Goal: Task Accomplishment & Management: Use online tool/utility

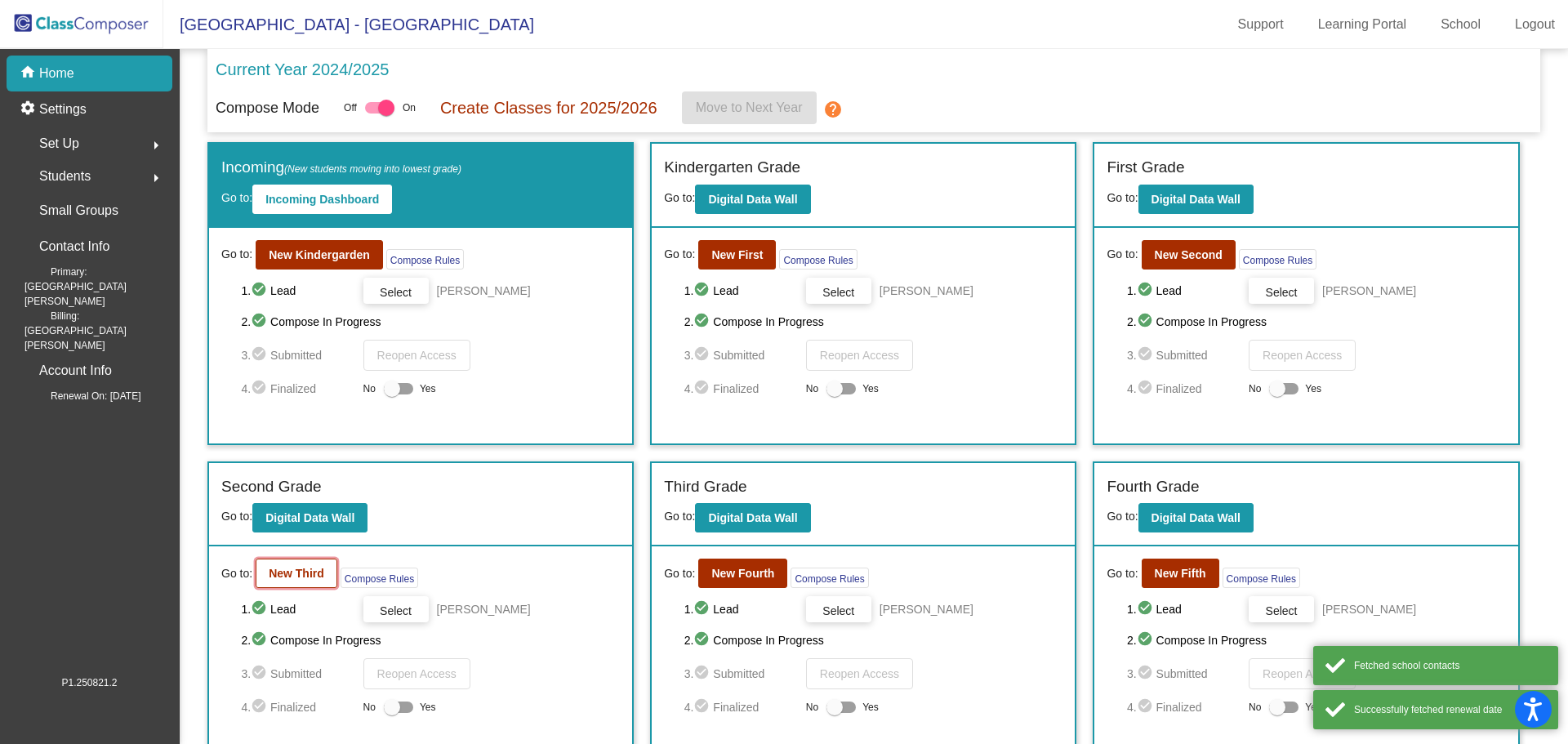
click at [295, 577] on b "New Third" at bounding box center [296, 573] width 56 height 13
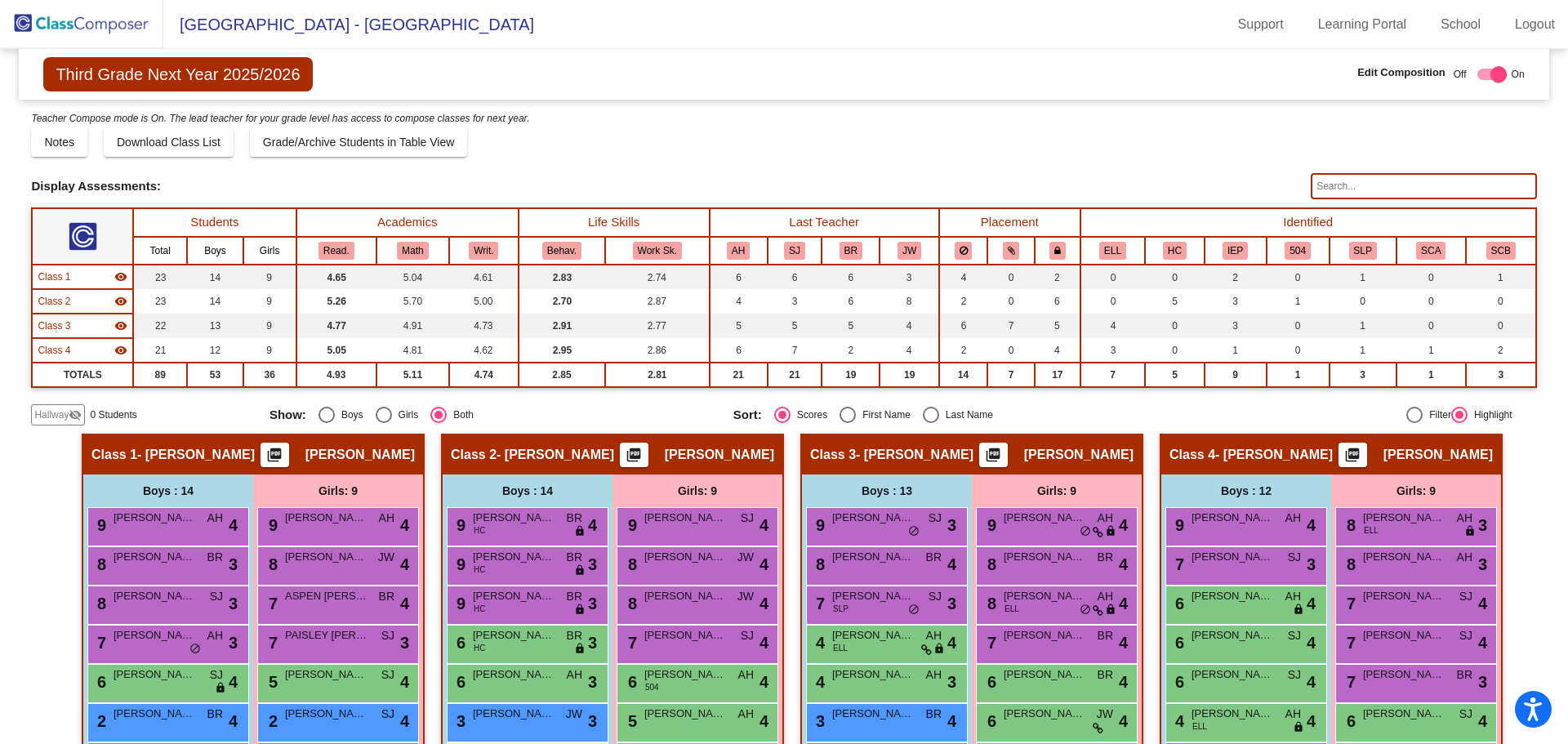
click at [1434, 184] on input "text" at bounding box center [1424, 186] width 226 height 26
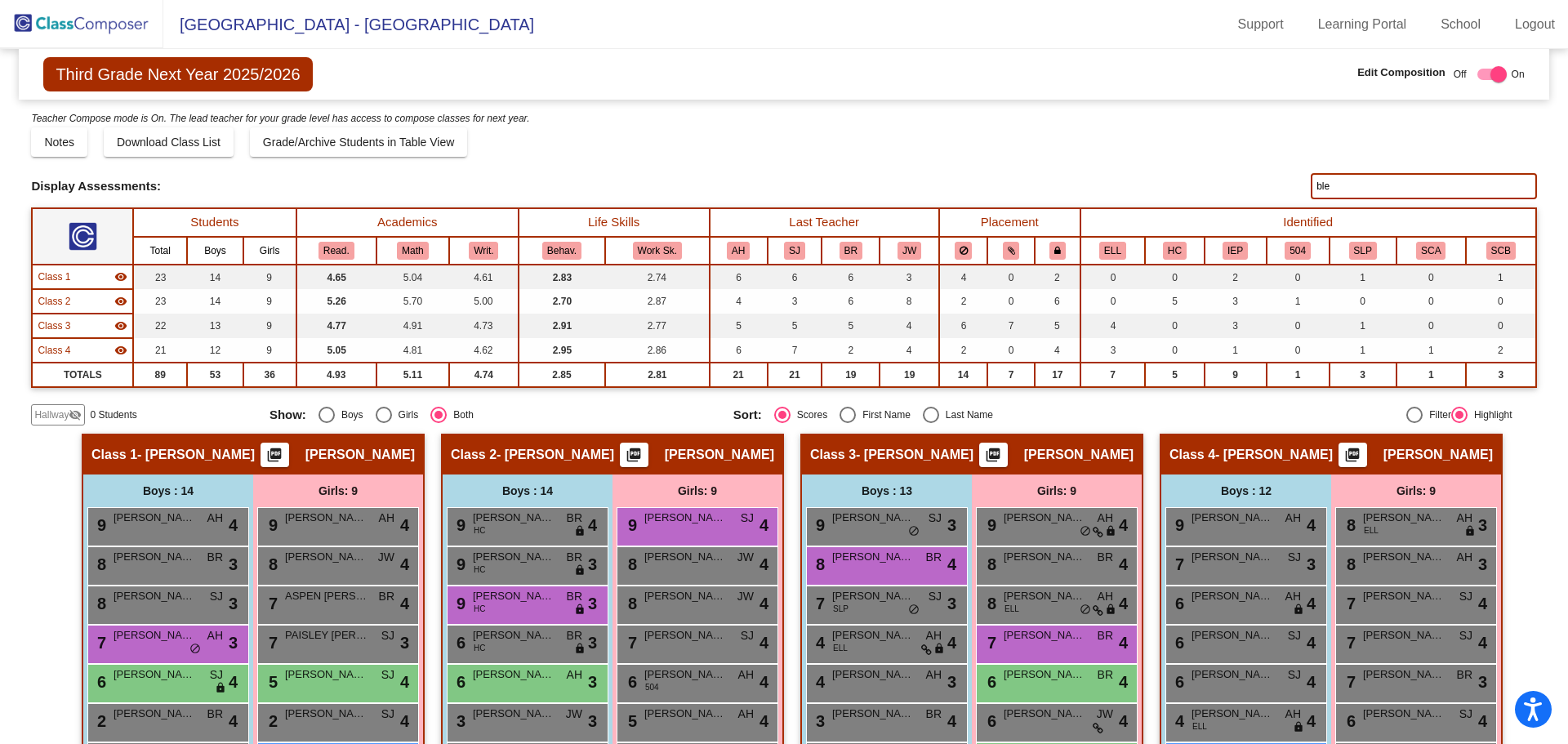
type input "blev"
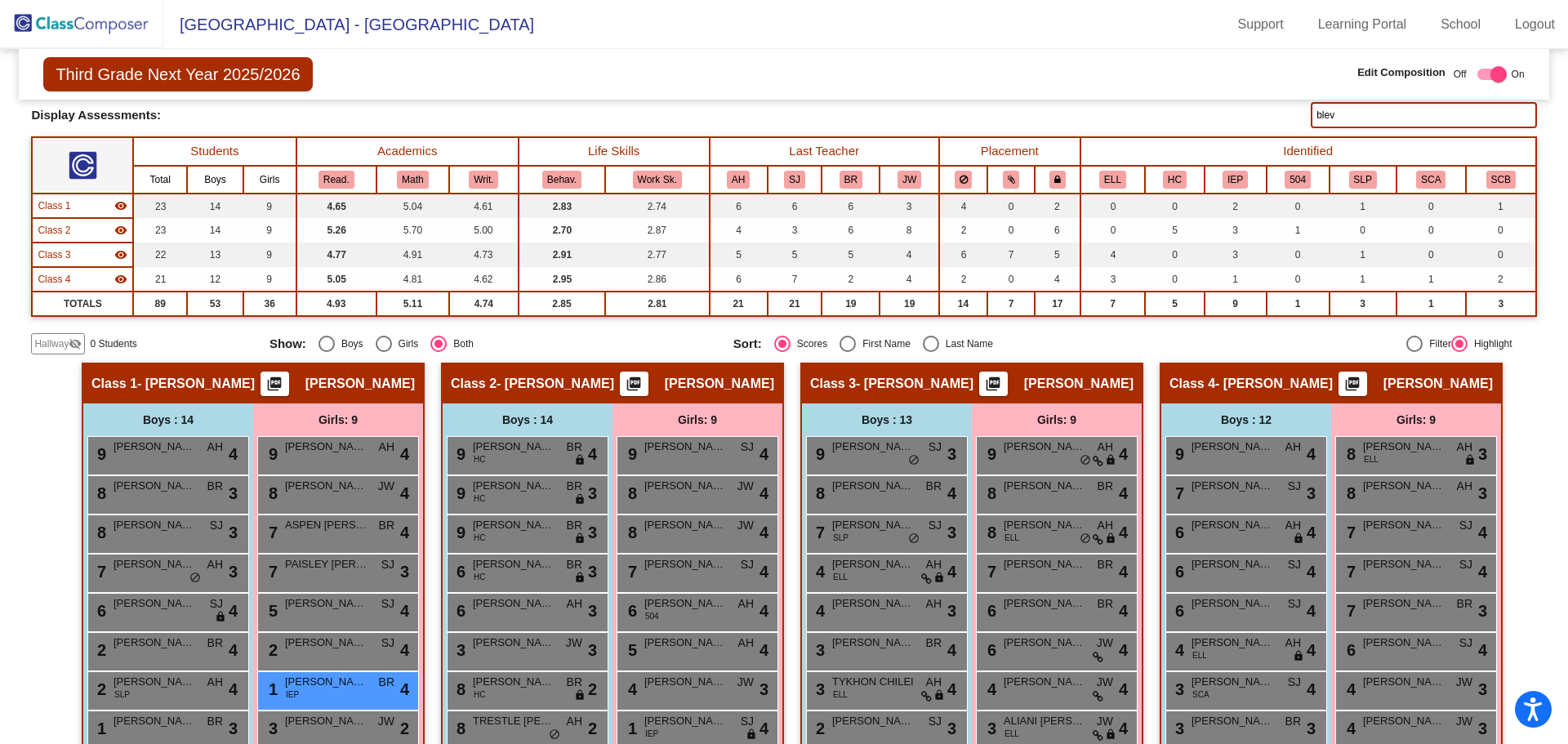
scroll to position [67, 0]
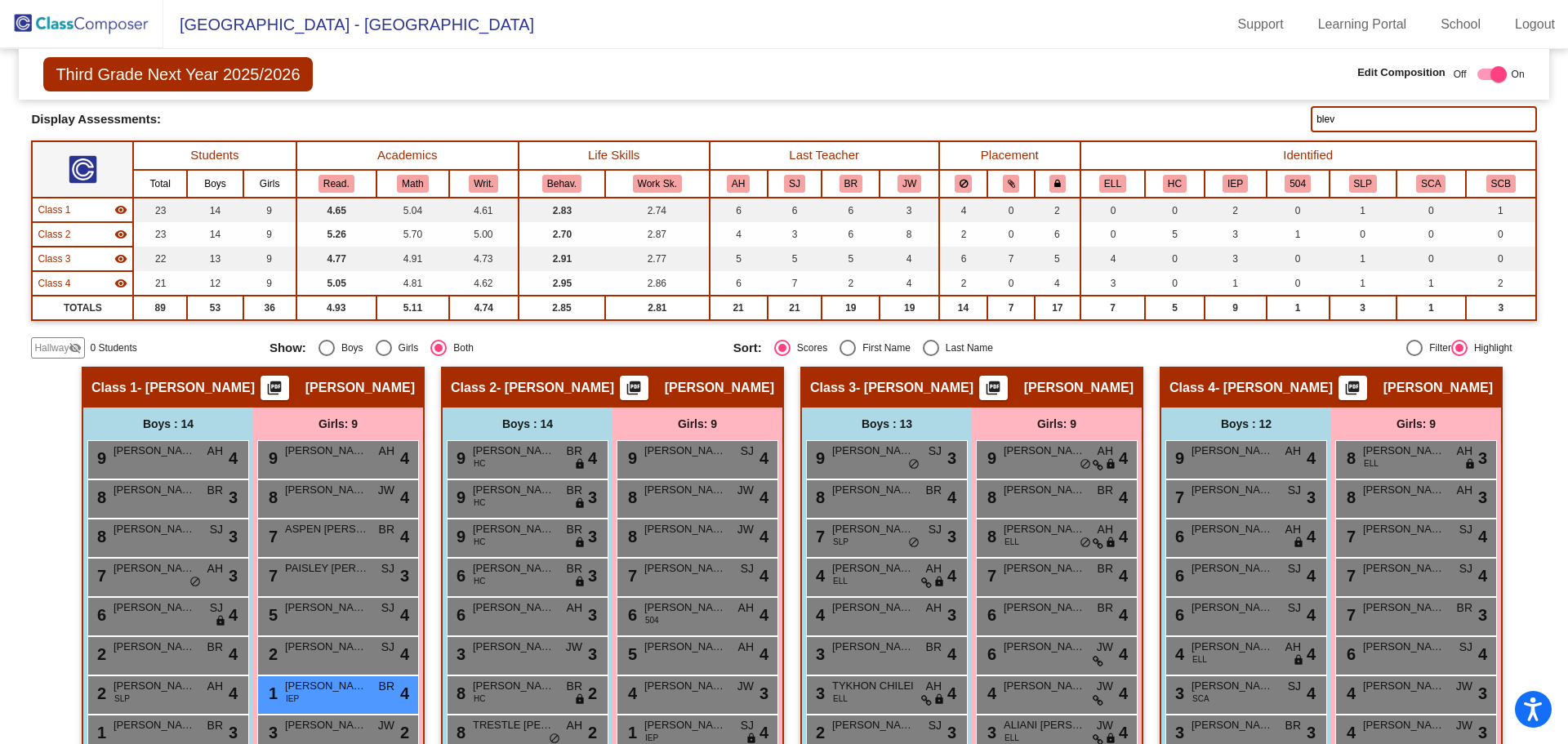
drag, startPoint x: 1407, startPoint y: 117, endPoint x: 1278, endPoint y: 120, distance: 129.0
click at [1281, 120] on div "Display Scores for Years: 2023 - 2024 2024 - 2025 Display Assessments: blev" at bounding box center [783, 119] width 1505 height 26
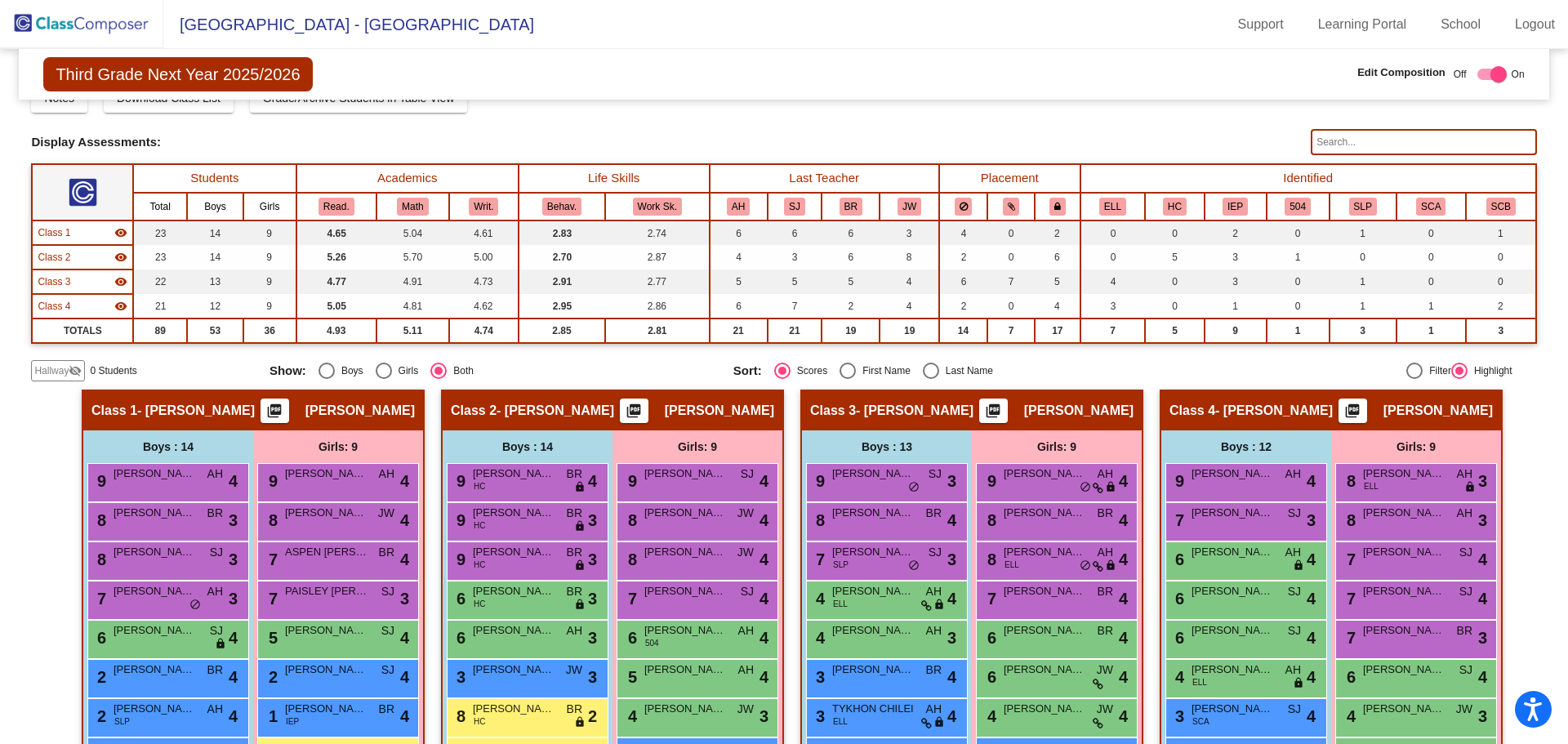
scroll to position [0, 0]
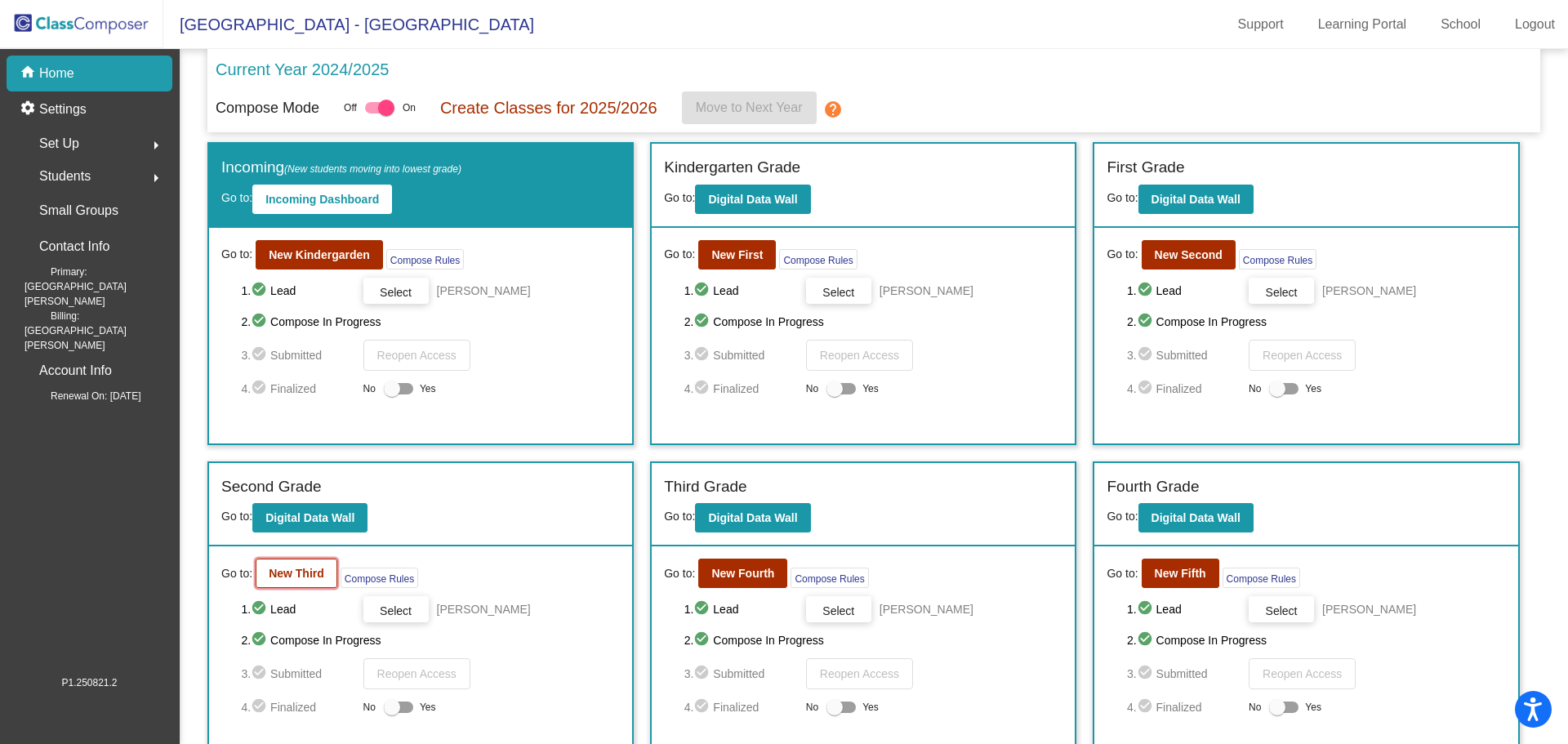
click at [301, 567] on b "New Third" at bounding box center [296, 573] width 56 height 13
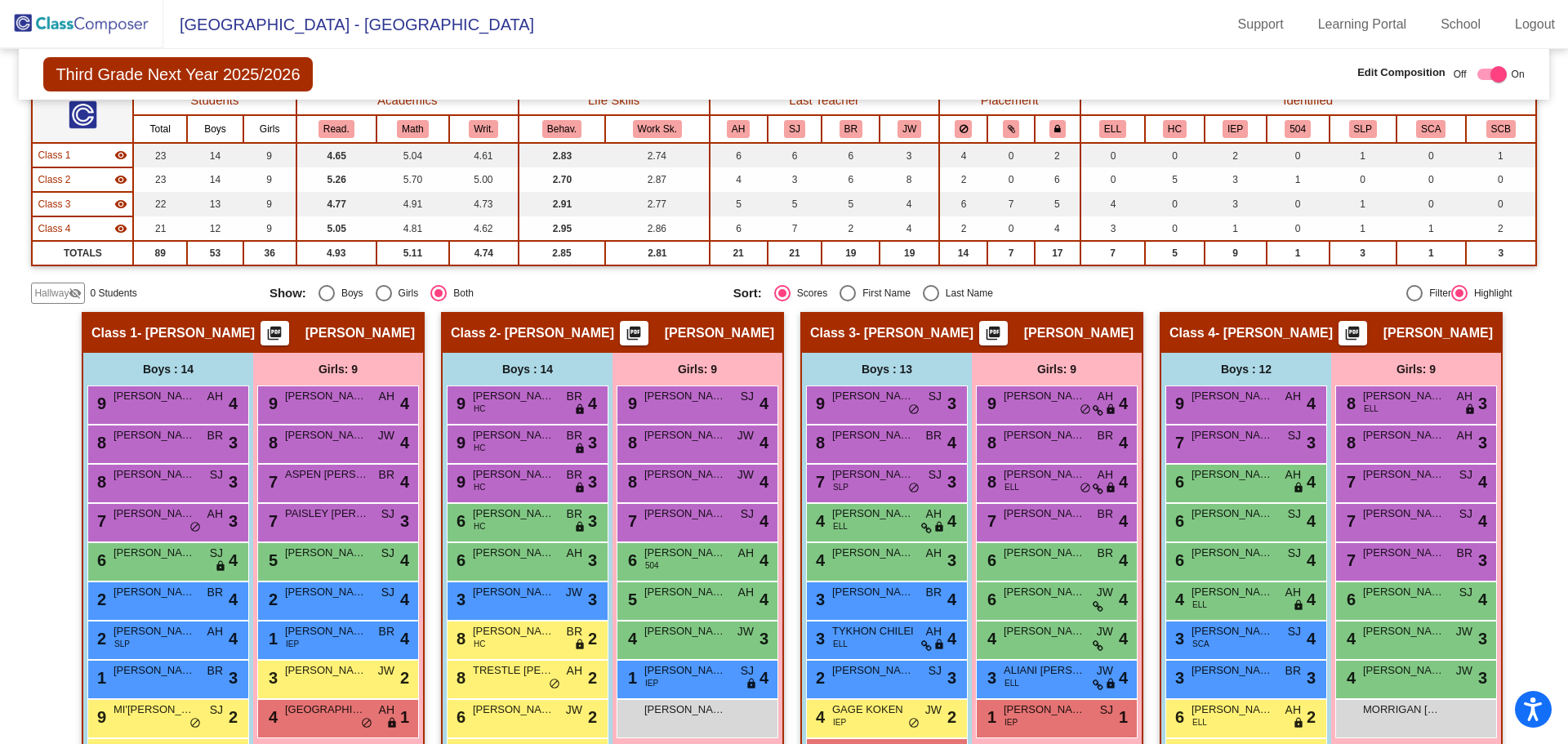
scroll to position [123, 0]
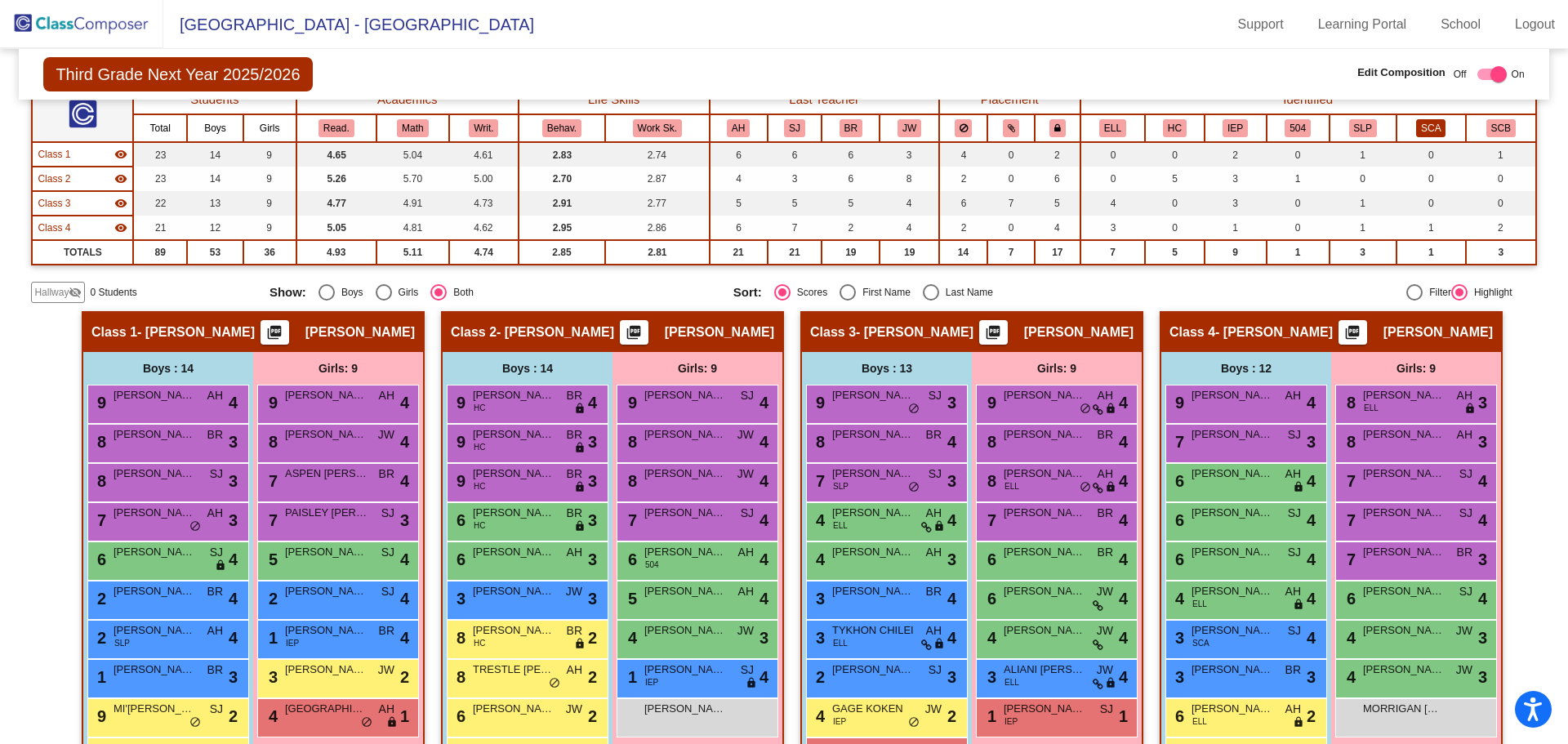
click at [1434, 133] on button "SCA" at bounding box center [1430, 128] width 29 height 18
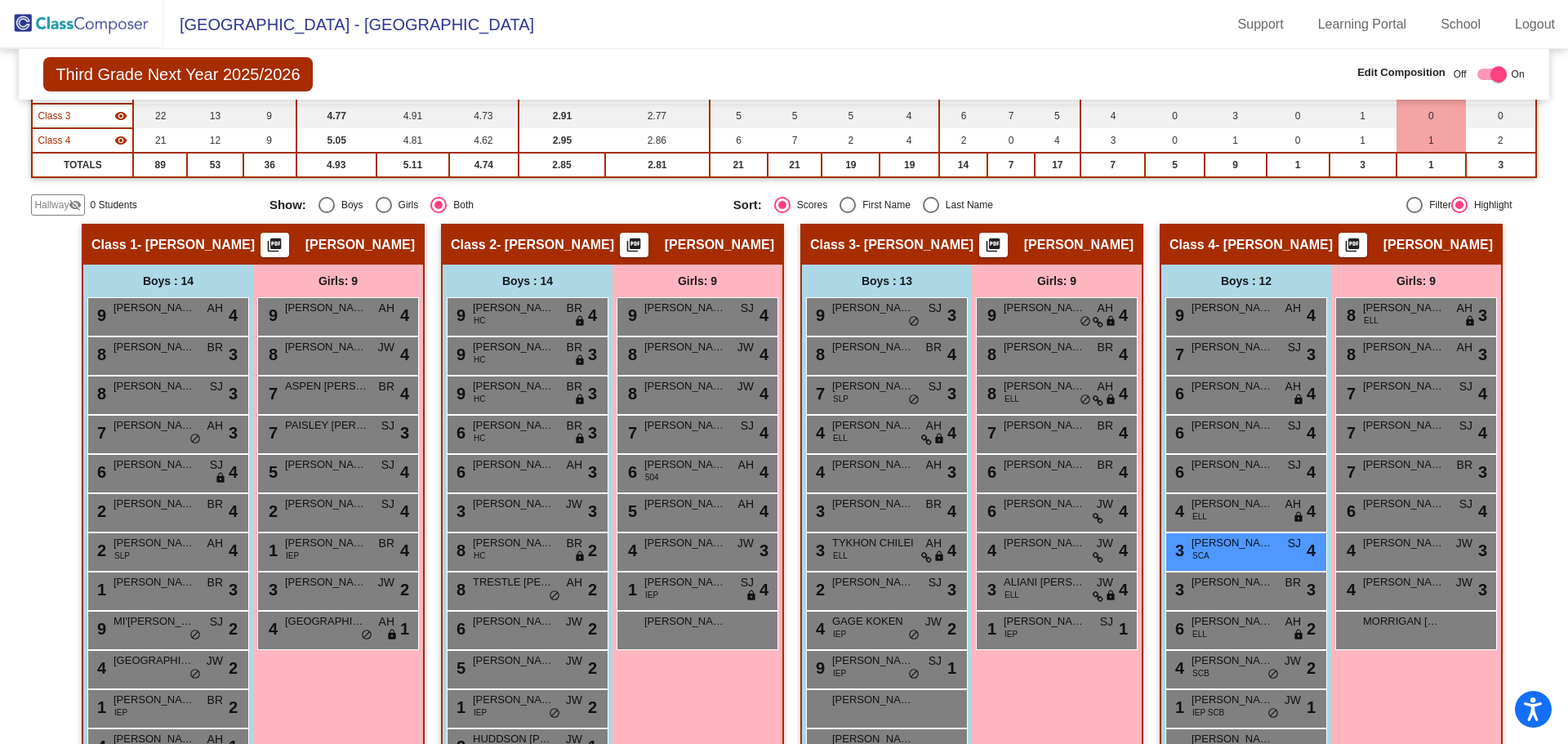
scroll to position [0, 0]
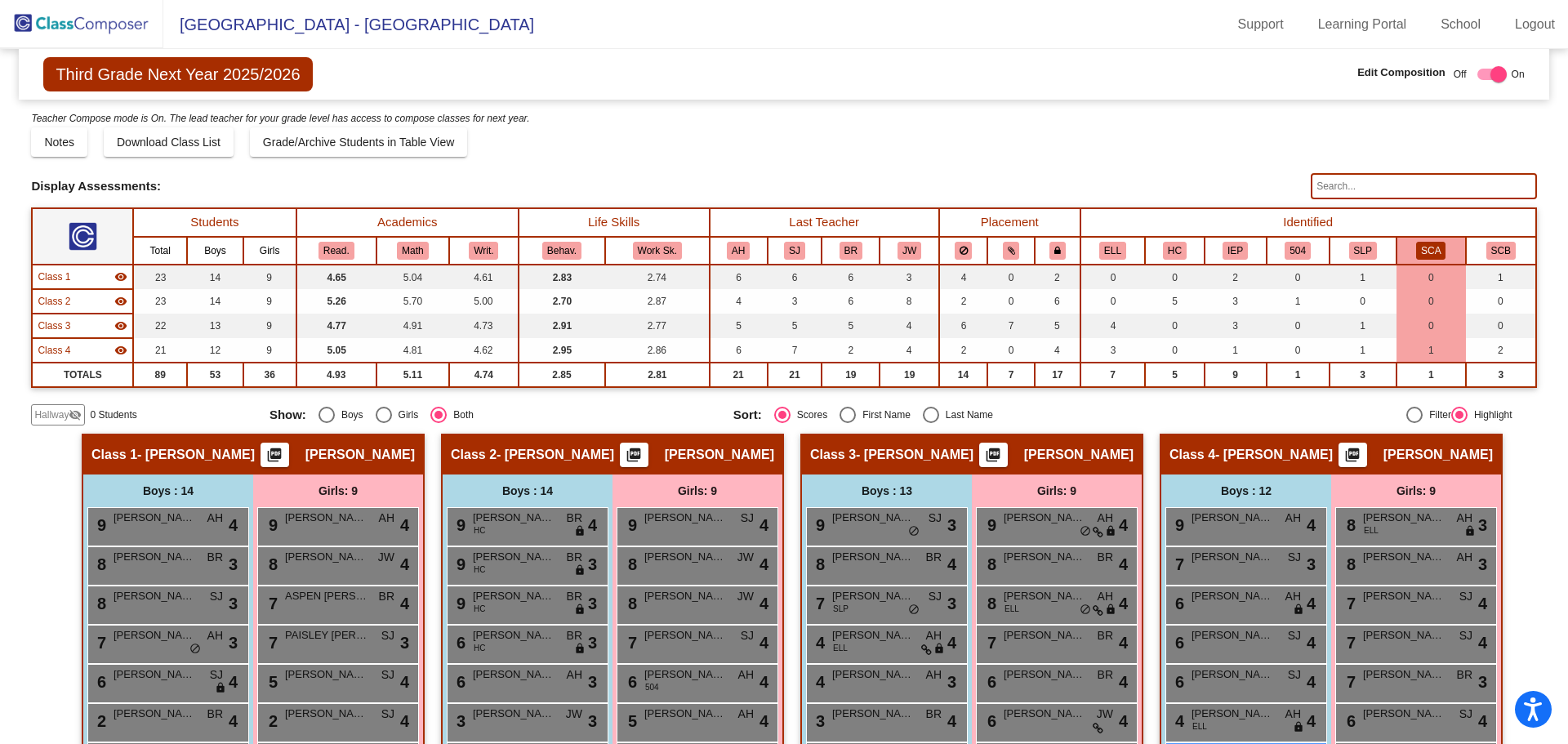
click at [1430, 245] on button "SCA" at bounding box center [1430, 250] width 29 height 18
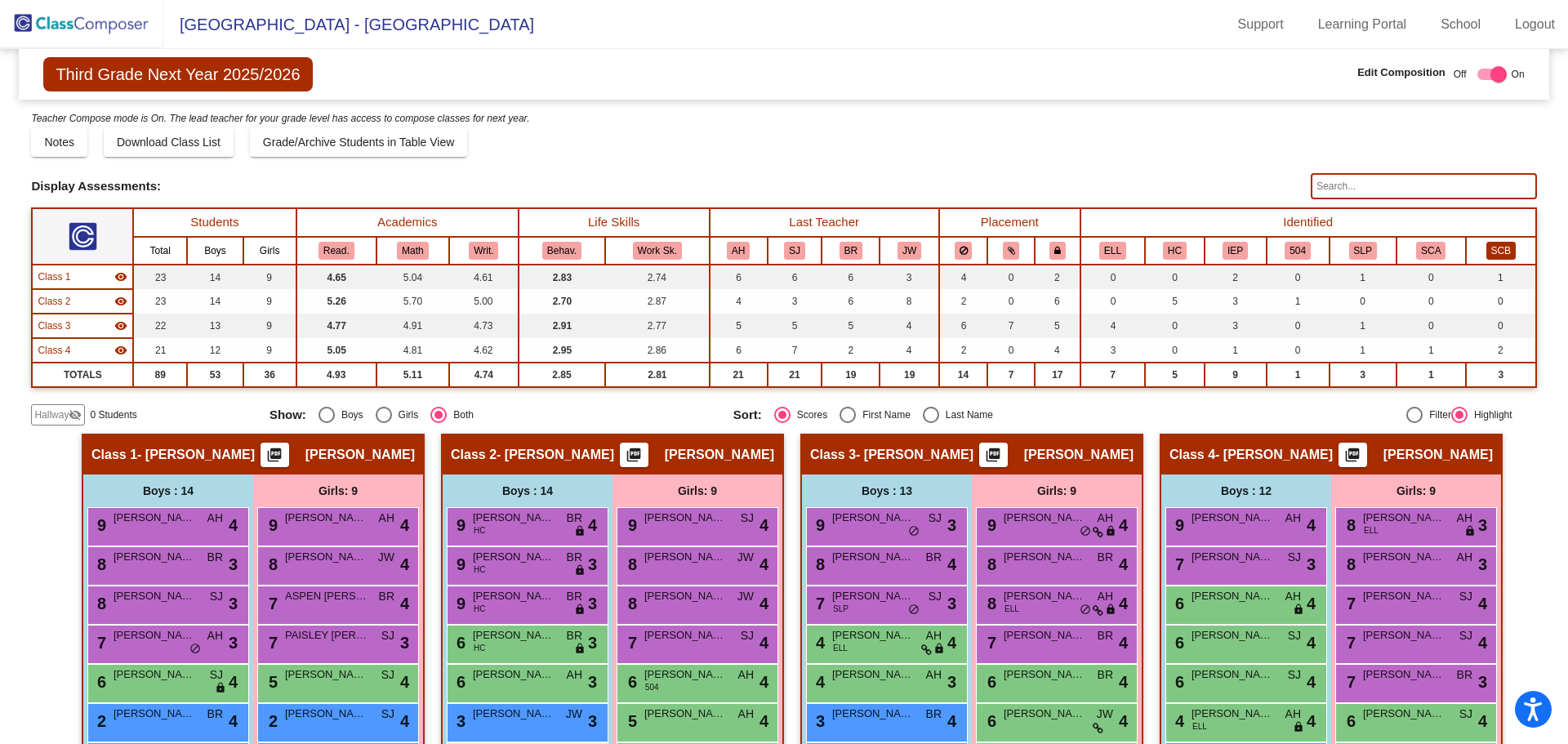
click at [1487, 243] on button "SCB" at bounding box center [1501, 250] width 29 height 18
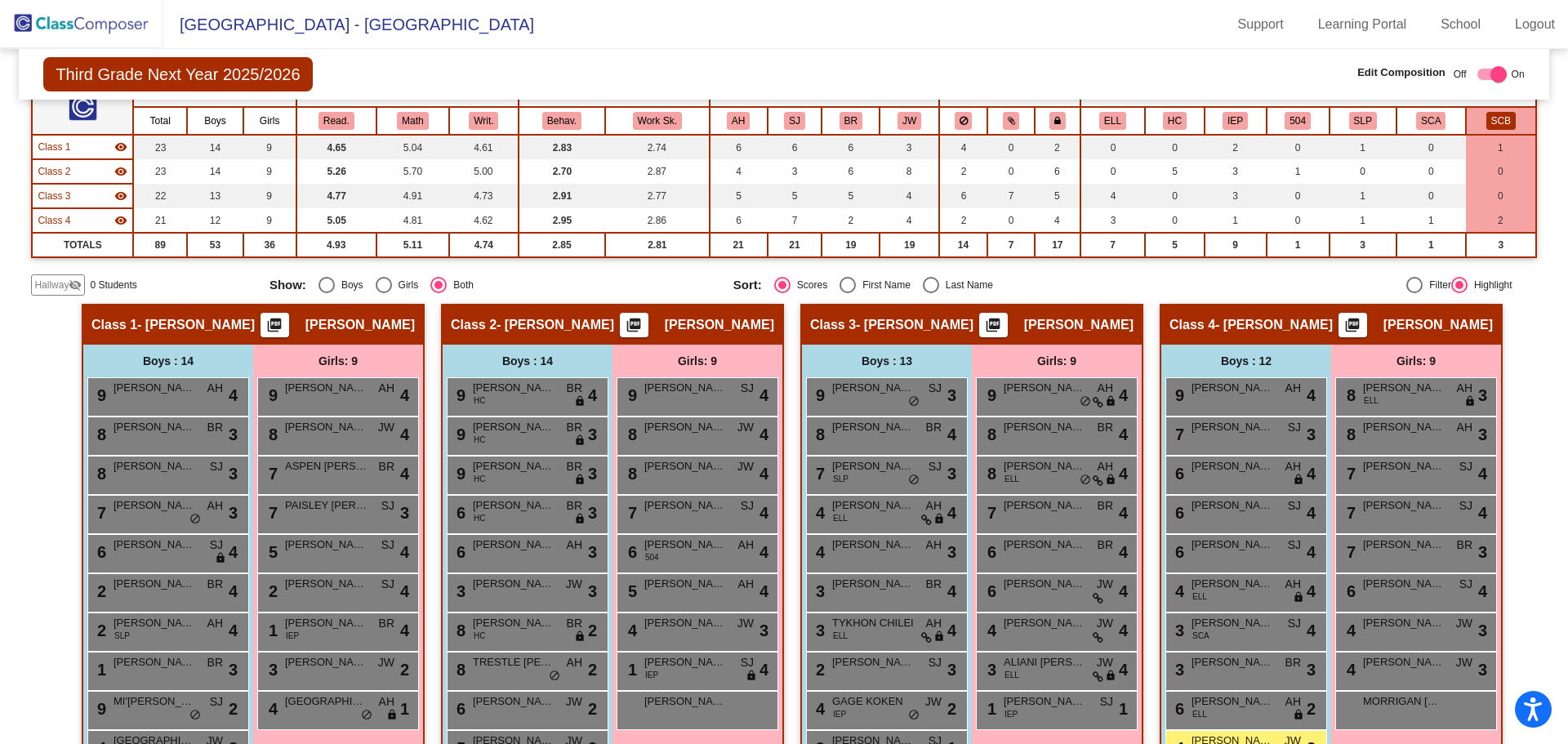
scroll to position [127, 0]
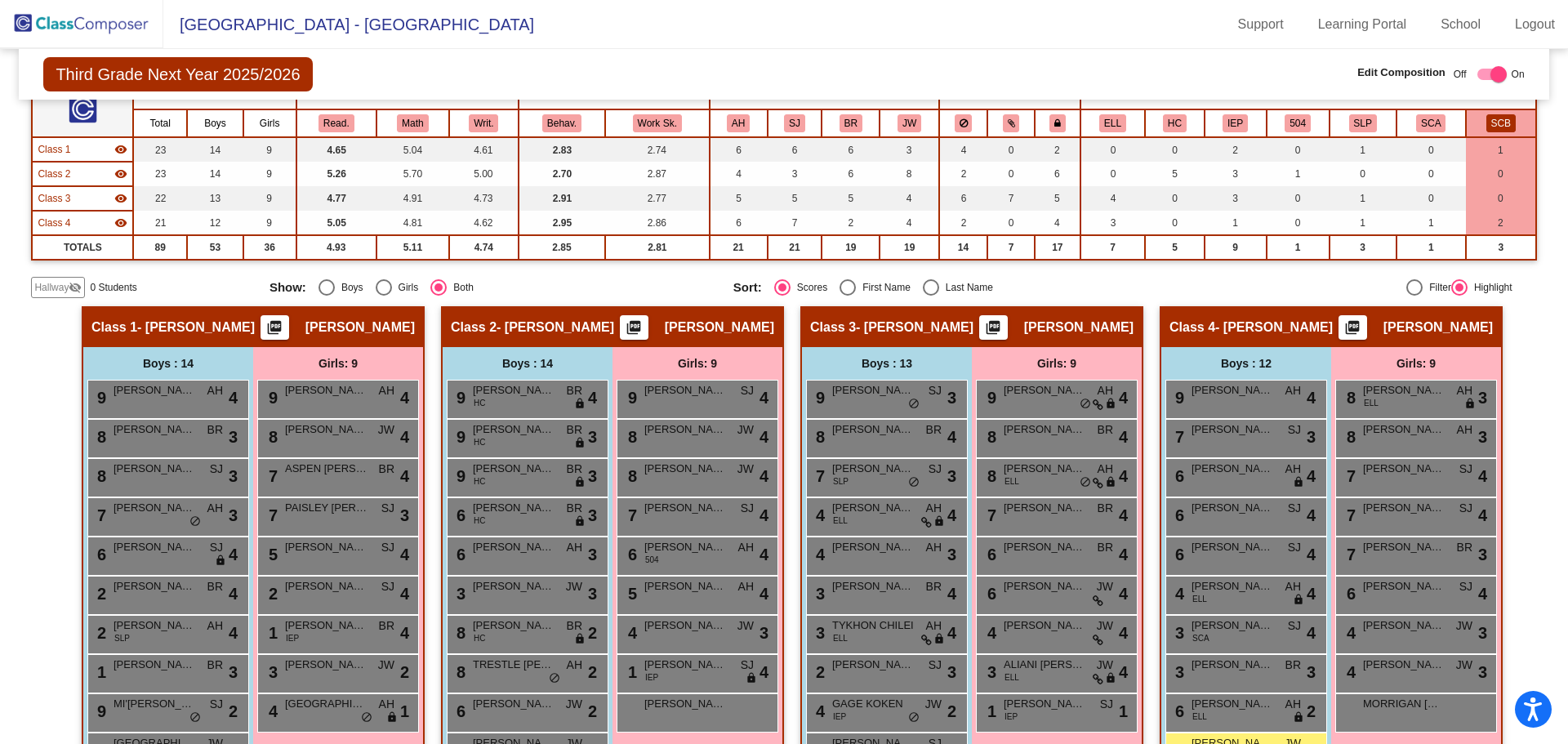
click at [1492, 124] on button "SCB" at bounding box center [1501, 123] width 29 height 18
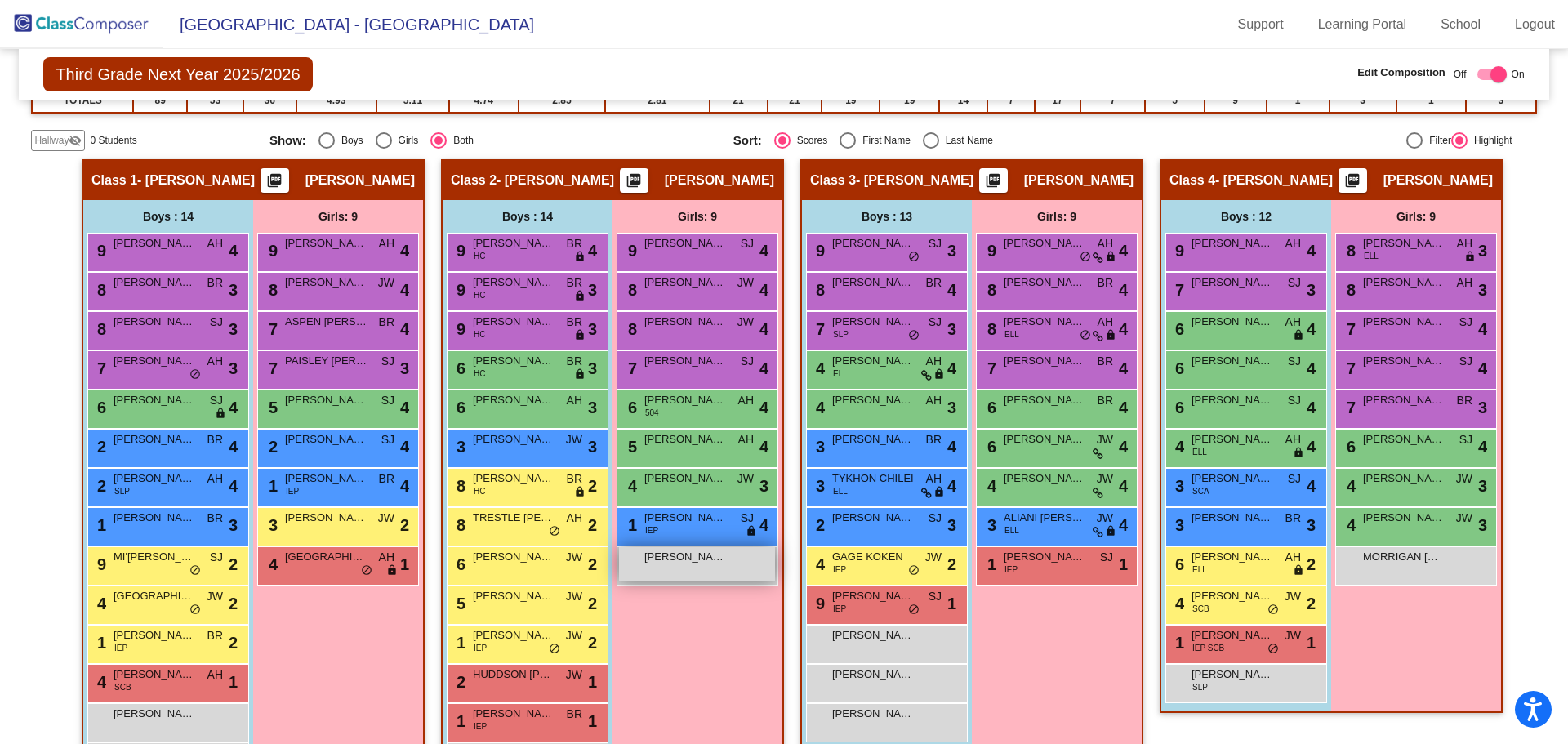
scroll to position [328, 0]
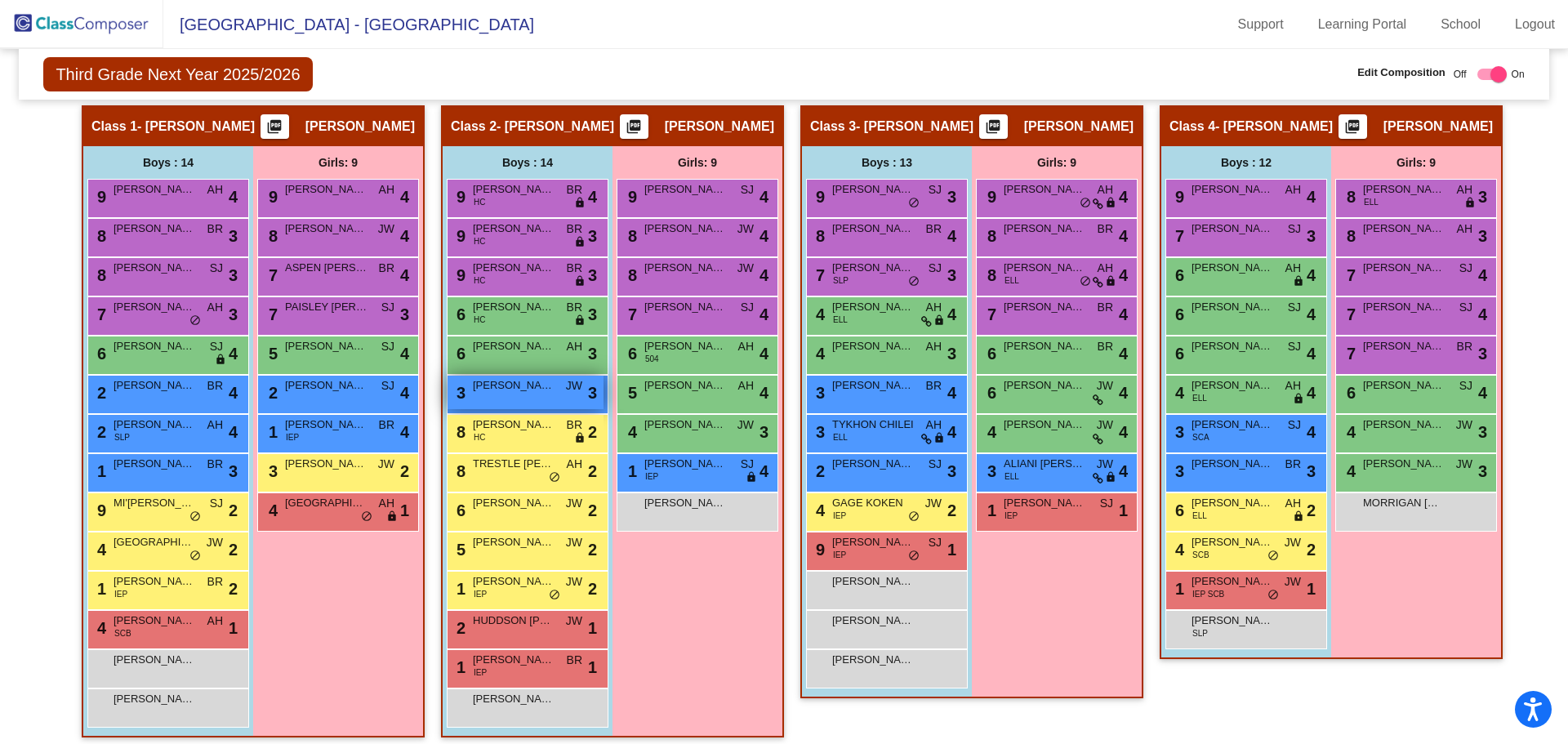
click at [501, 396] on div "3 [PERSON_NAME] JW lock do_not_disturb_alt 3" at bounding box center [526, 392] width 156 height 33
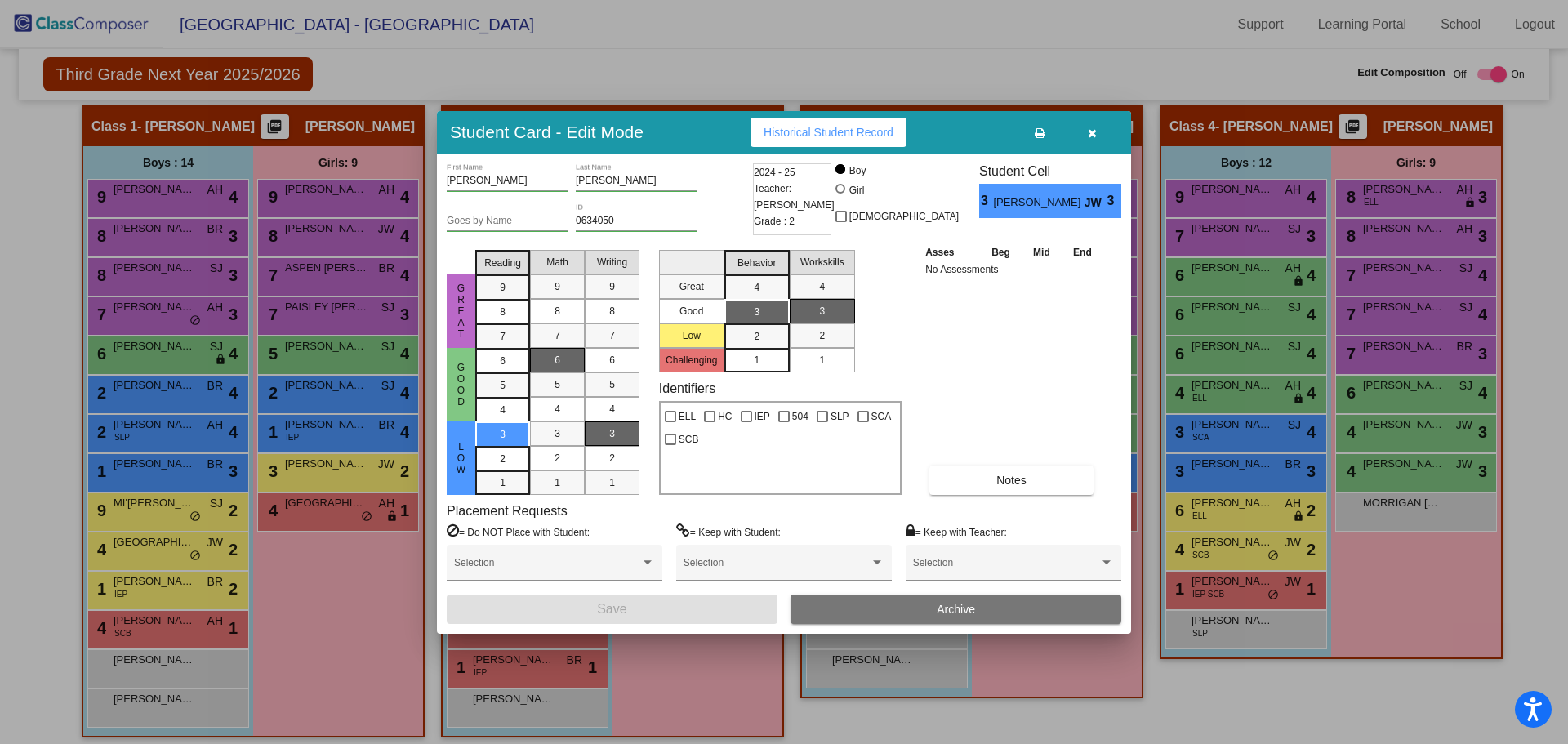
click at [1098, 124] on button "button" at bounding box center [1092, 131] width 52 height 29
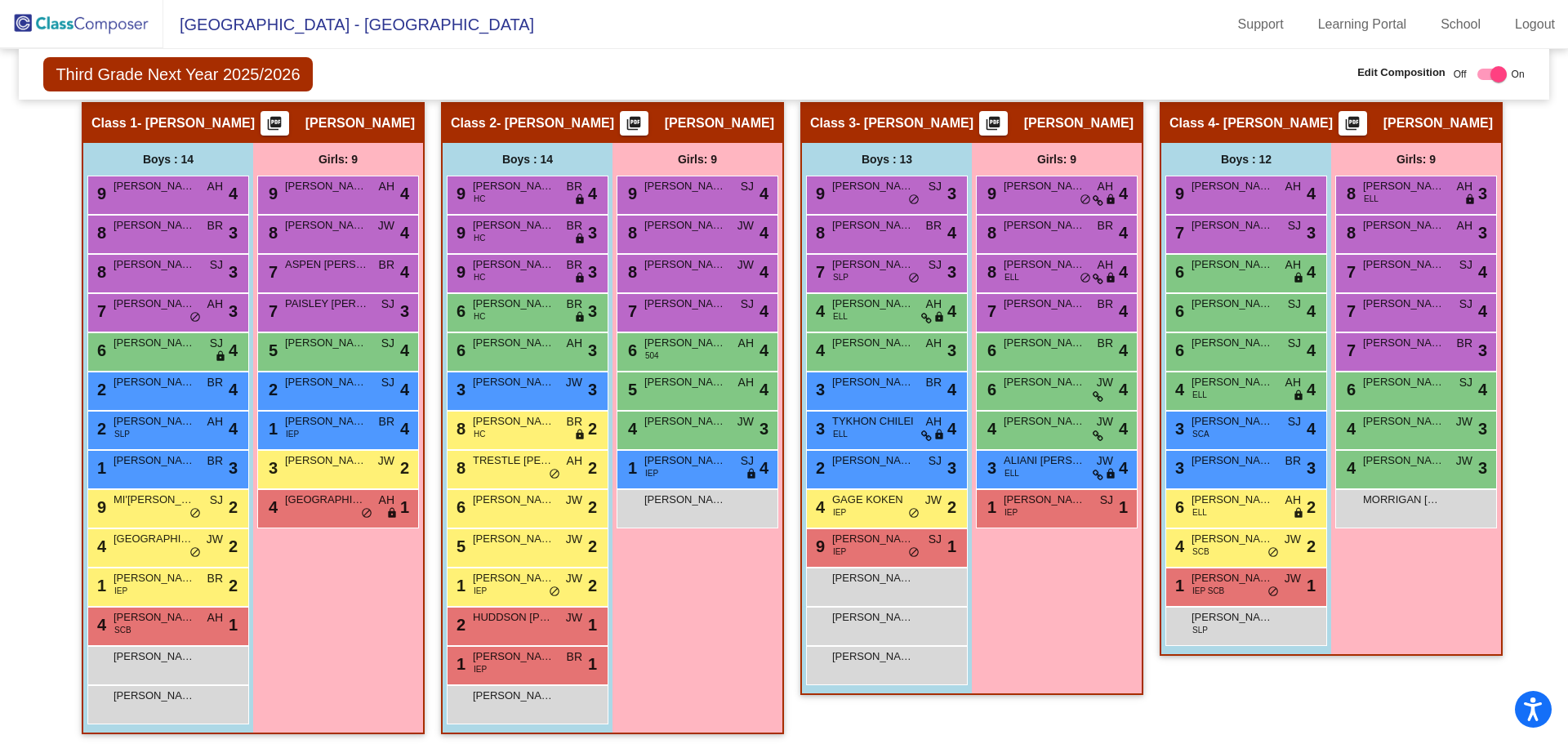
scroll to position [338, 0]
